Goal: Task Accomplishment & Management: Use online tool/utility

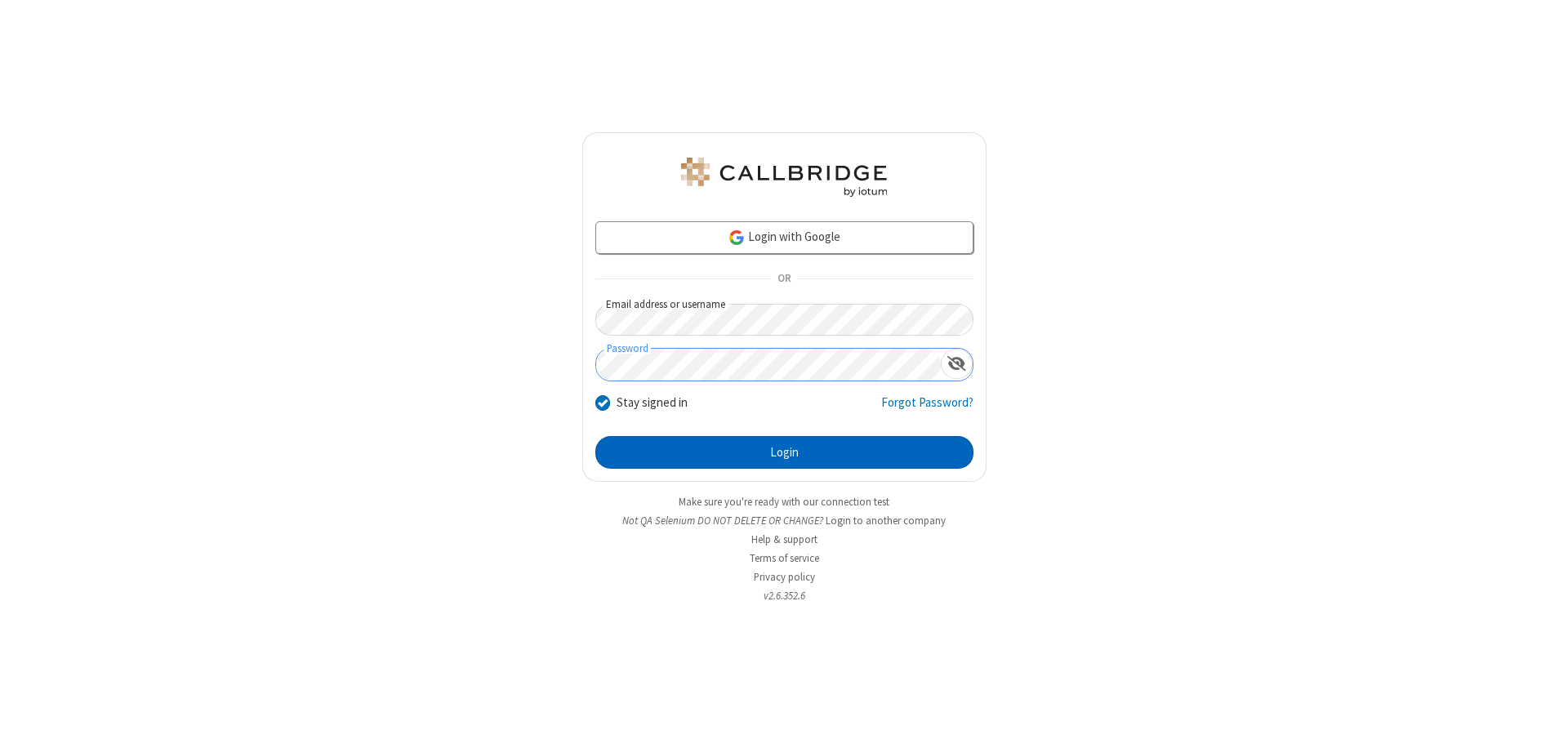
click at [784, 452] on button "Login" at bounding box center [784, 452] width 378 height 32
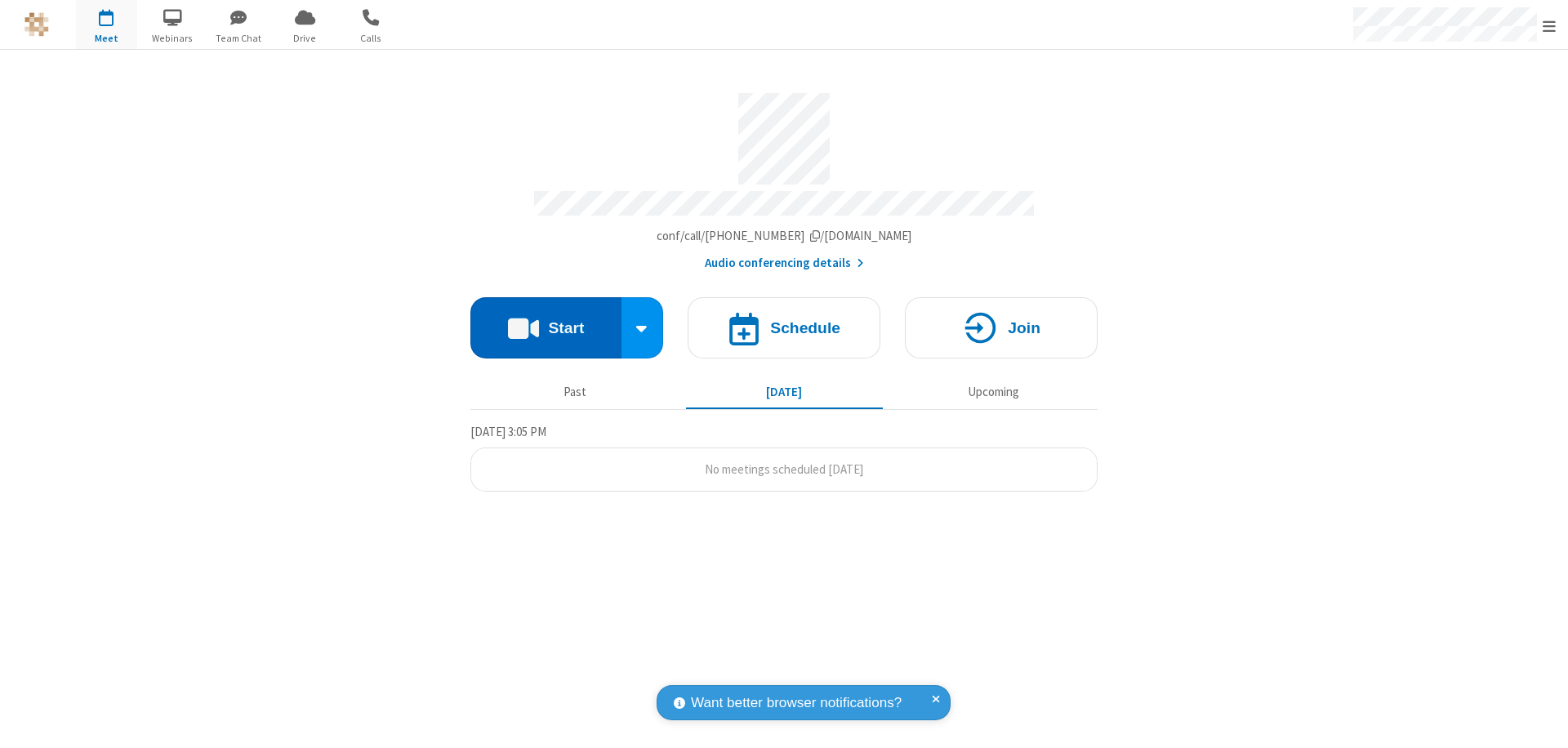
click at [546, 320] on button "Start" at bounding box center [545, 327] width 151 height 62
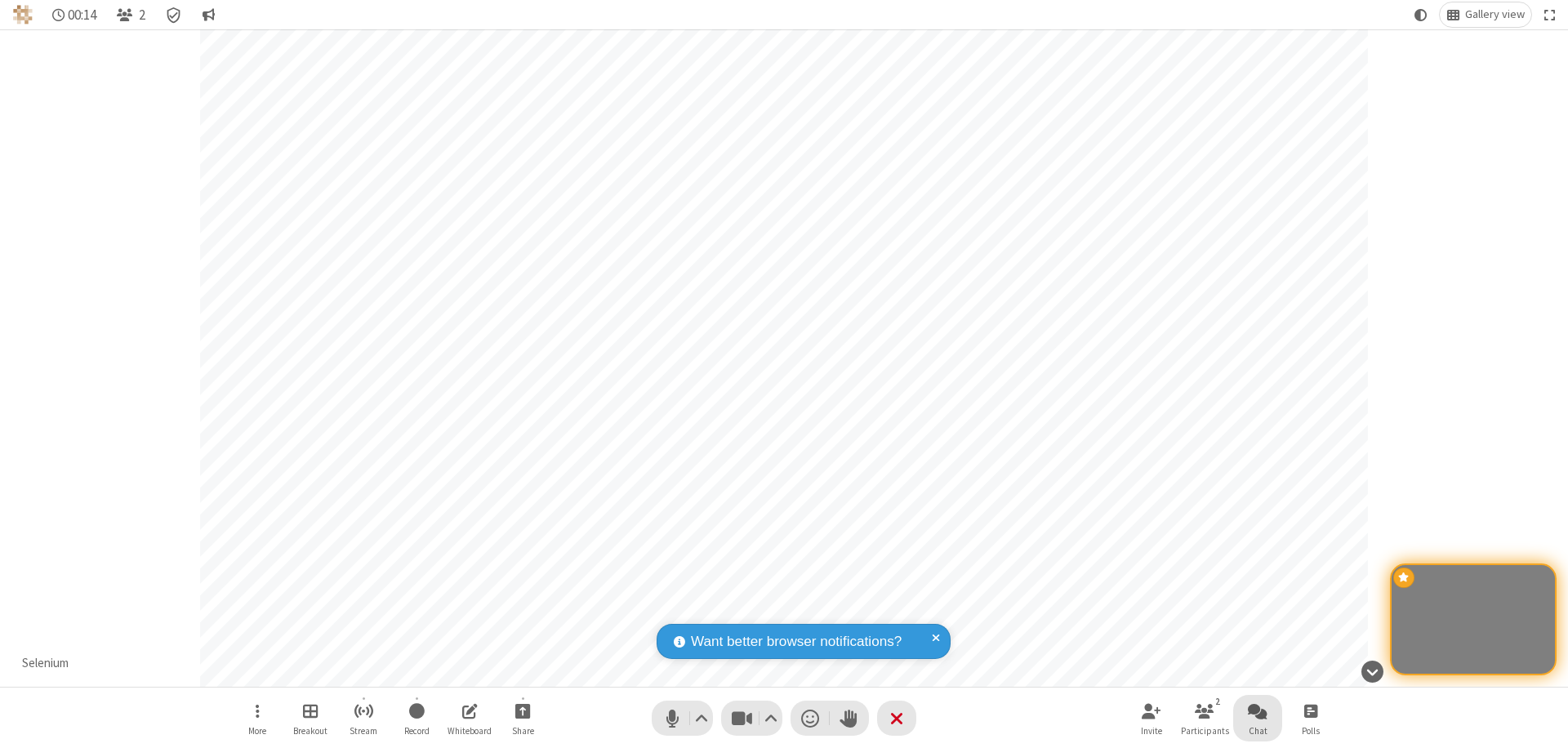
click at [1257, 710] on span "Open chat" at bounding box center [1257, 711] width 20 height 21
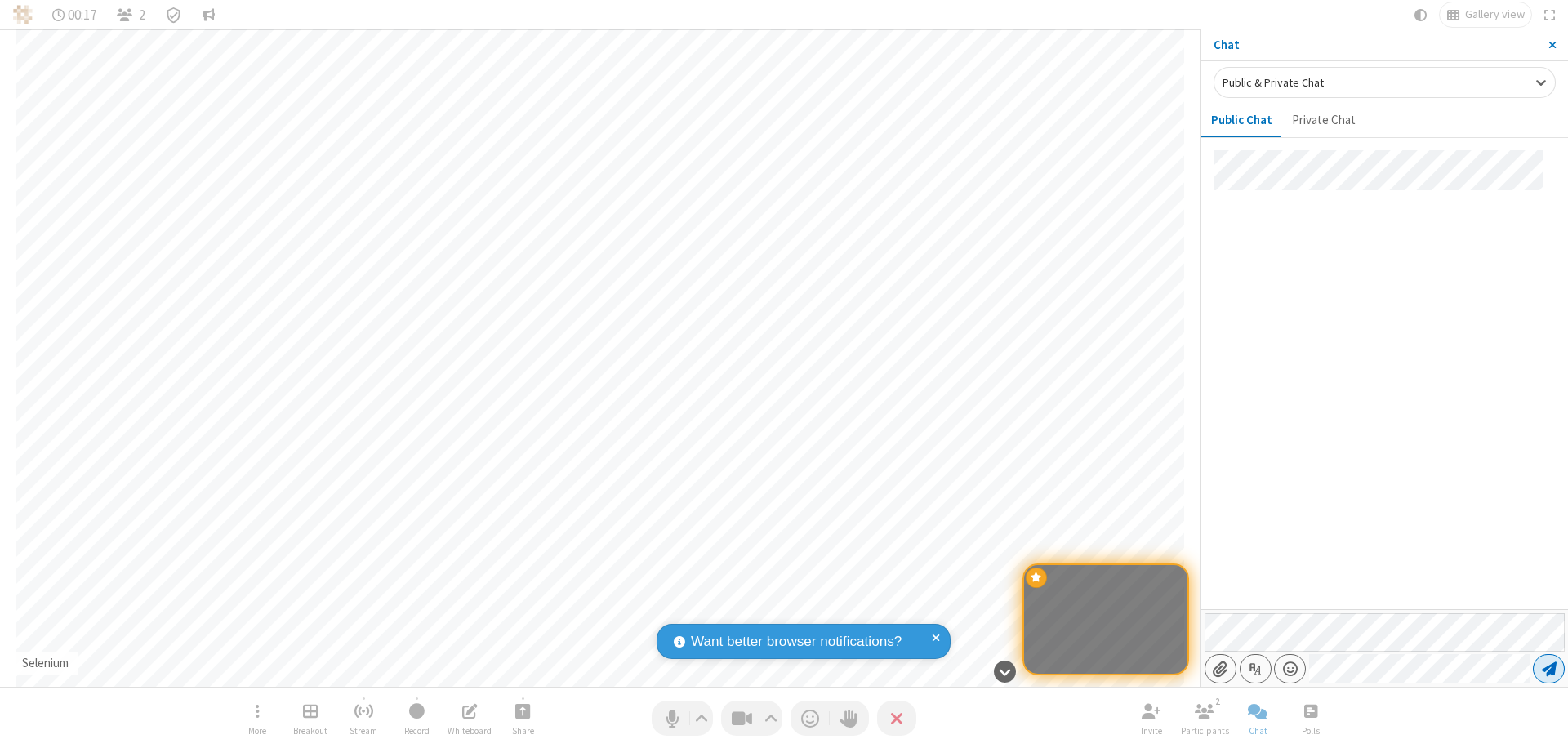
click at [1549, 668] on span "Send message" at bounding box center [1549, 668] width 14 height 16
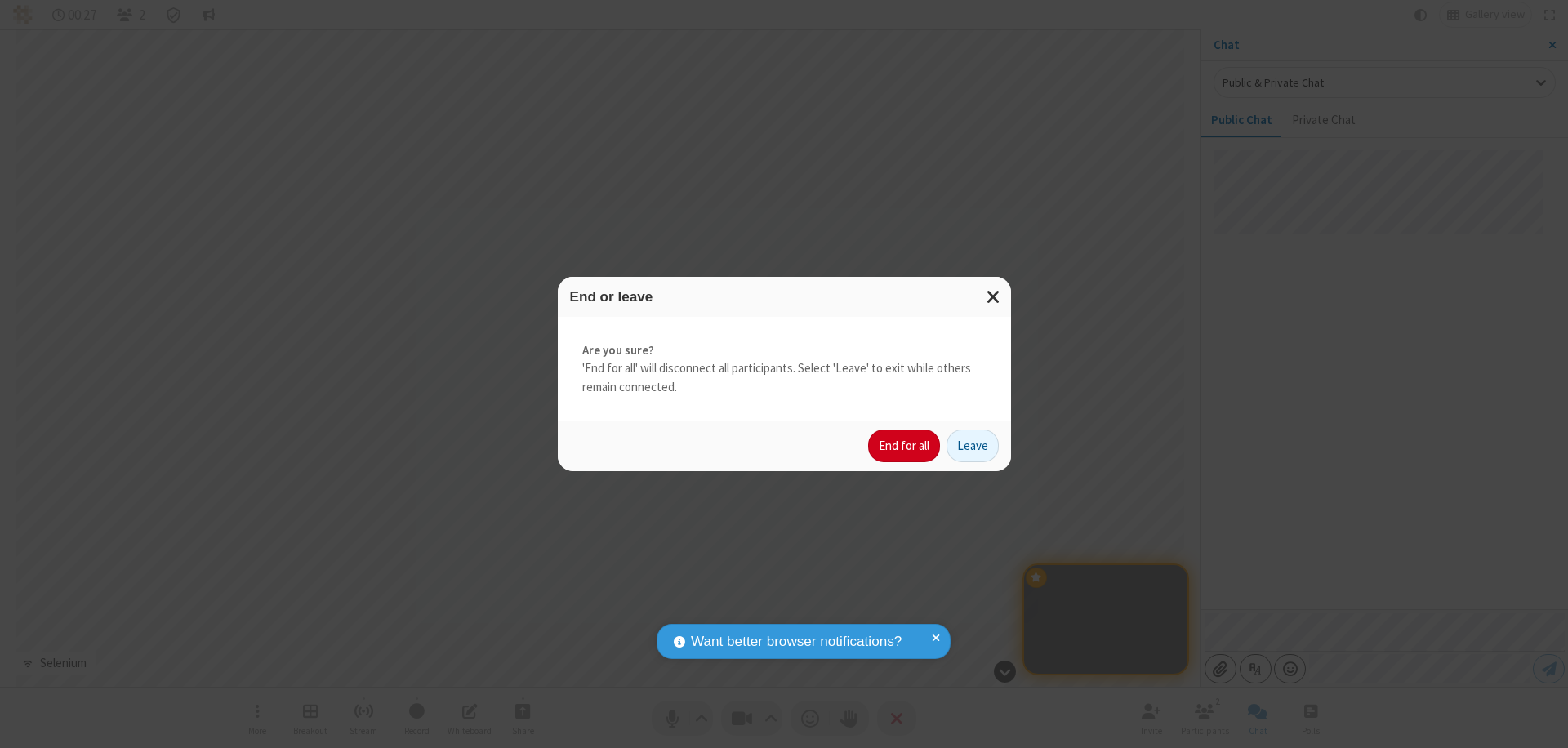
click at [905, 446] on button "End for all" at bounding box center [904, 445] width 72 height 32
